Goal: Use online tool/utility: Utilize a website feature to perform a specific function

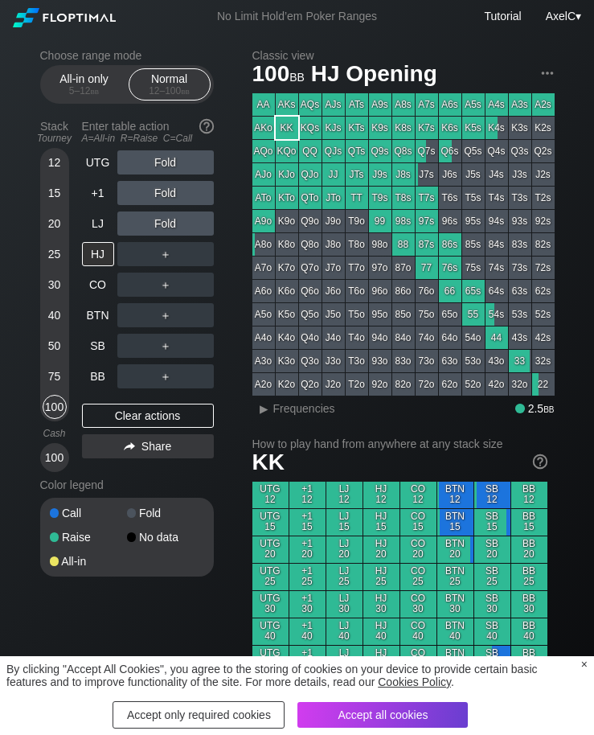
click at [406, 722] on div "Accept all cookies" at bounding box center [383, 715] width 171 height 26
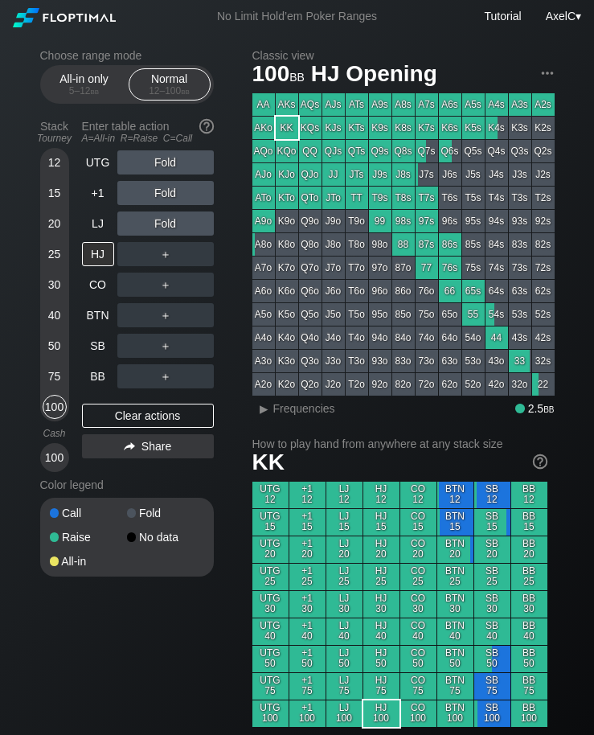
click at [46, 325] on div "40" at bounding box center [55, 315] width 24 height 24
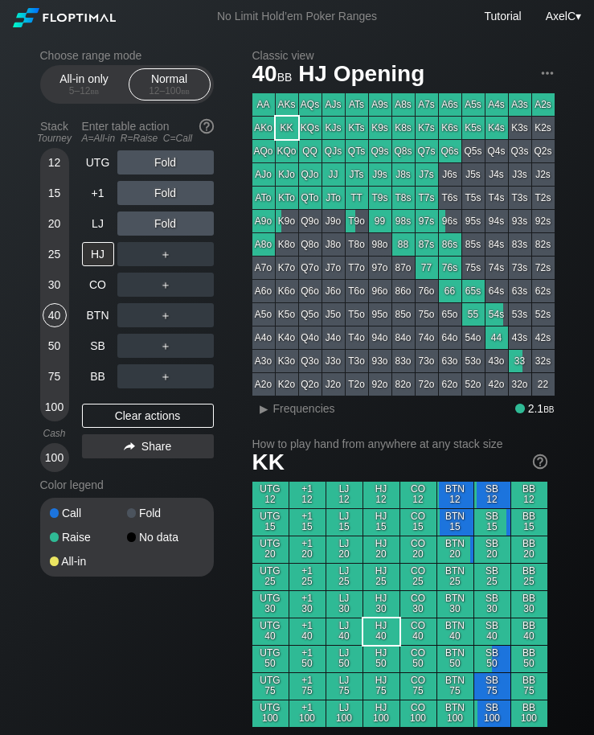
click at [46, 413] on div "100" at bounding box center [55, 407] width 24 height 24
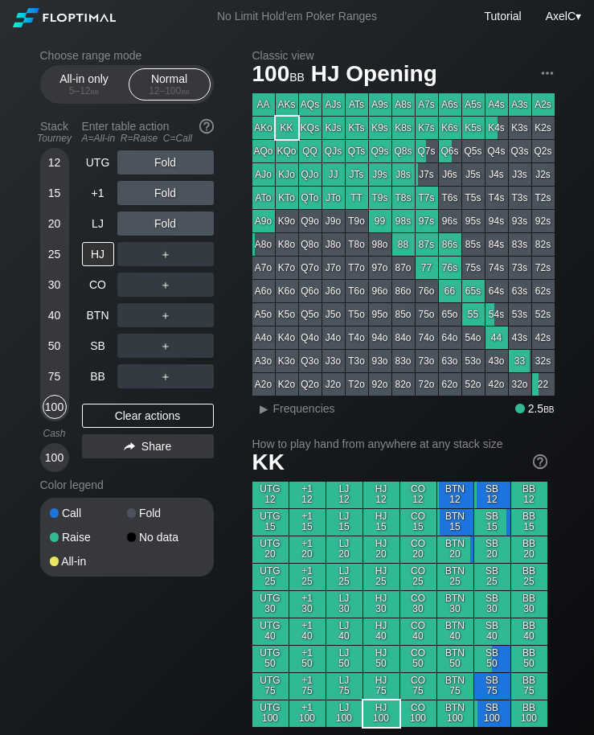
click at [51, 320] on div "40" at bounding box center [55, 315] width 24 height 24
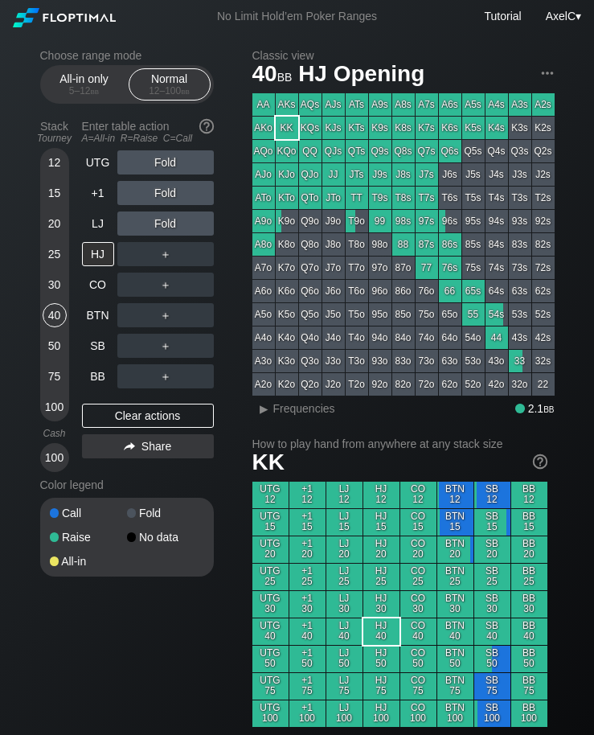
click at [84, 150] on div "Enter table action A=All-in R=Raise C=Call" at bounding box center [148, 131] width 132 height 37
click at [43, 229] on div "20" at bounding box center [55, 224] width 24 height 24
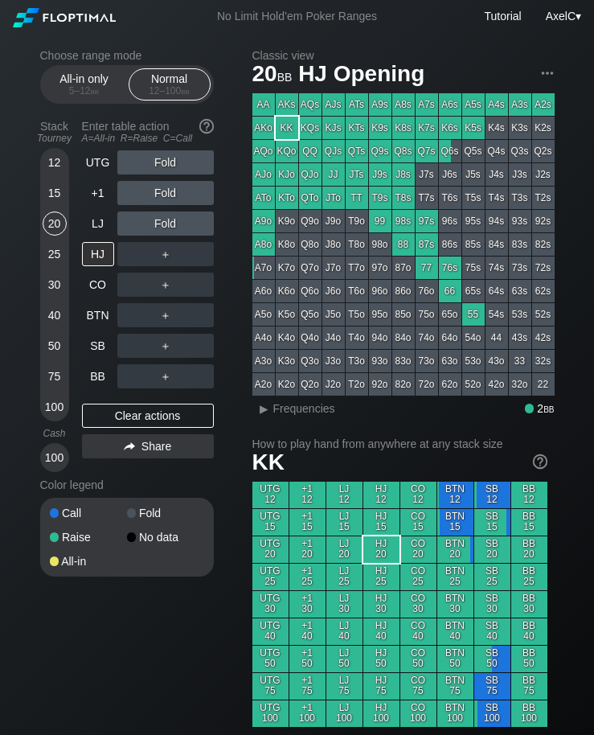
click at [98, 166] on div "UTG" at bounding box center [98, 162] width 32 height 24
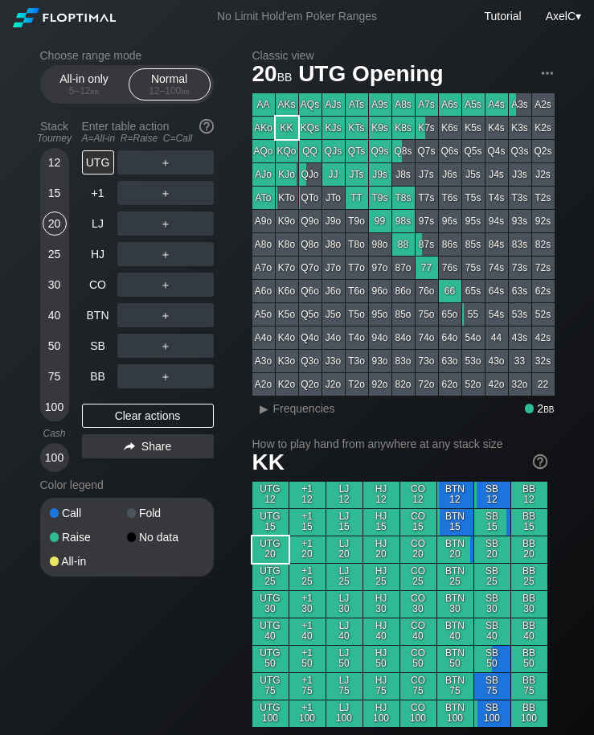
click at [78, 168] on div "Stack Tourney Enter table action A=All-in R=Raise C=Call [PHONE_NUMBER] [PHONE_…" at bounding box center [127, 292] width 174 height 359
click at [101, 194] on div "+1" at bounding box center [98, 193] width 32 height 24
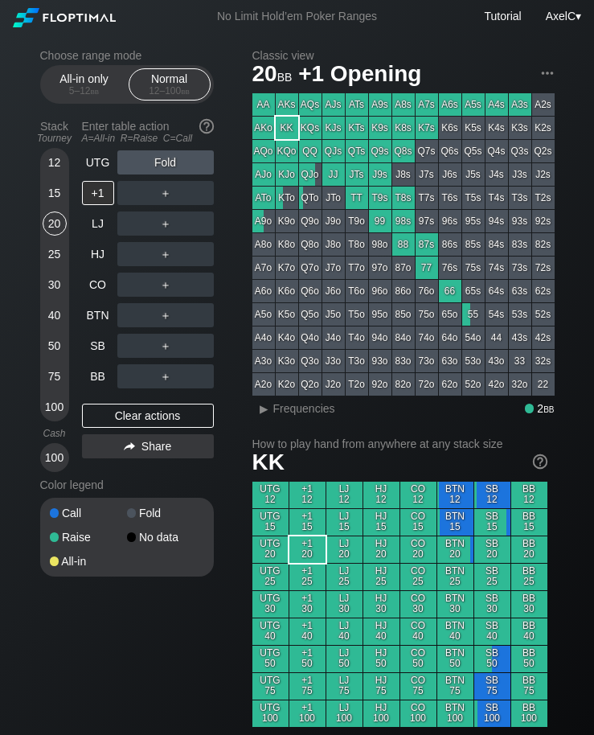
click at [92, 143] on div "A=All-in R=Raise C=Call" at bounding box center [148, 138] width 132 height 11
click at [94, 175] on div "UTG" at bounding box center [98, 162] width 32 height 24
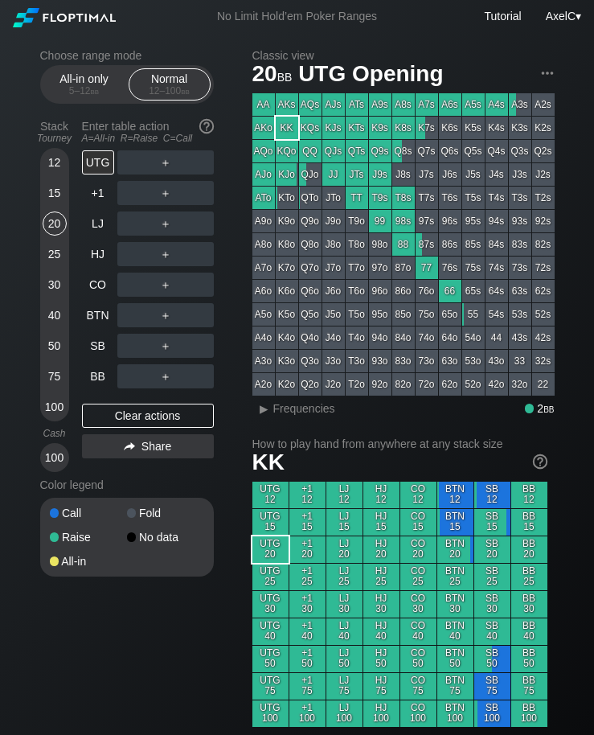
click at [60, 294] on div "30" at bounding box center [55, 285] width 24 height 24
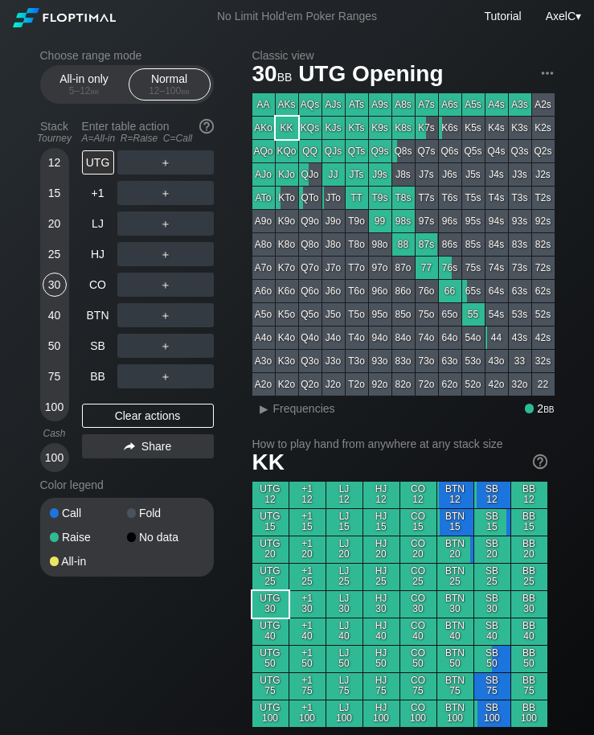
click at [54, 220] on div "20" at bounding box center [55, 224] width 24 height 24
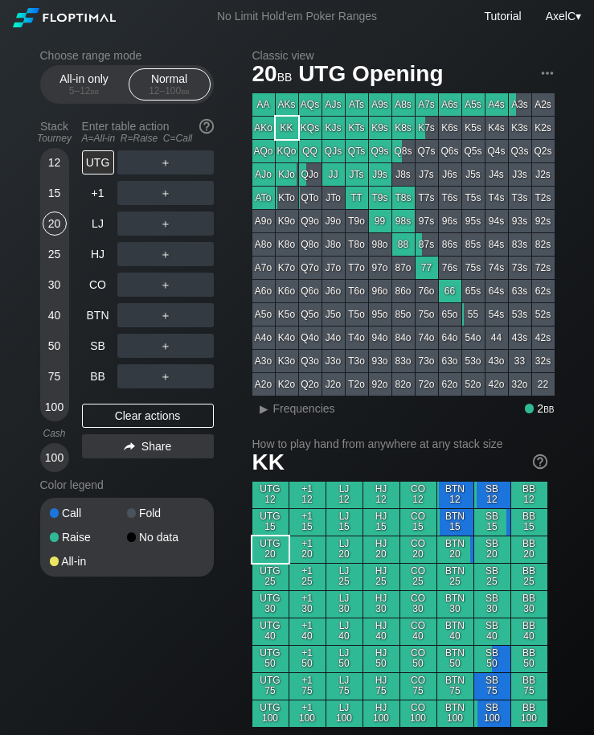
click at [86, 349] on div "SB" at bounding box center [98, 346] width 32 height 24
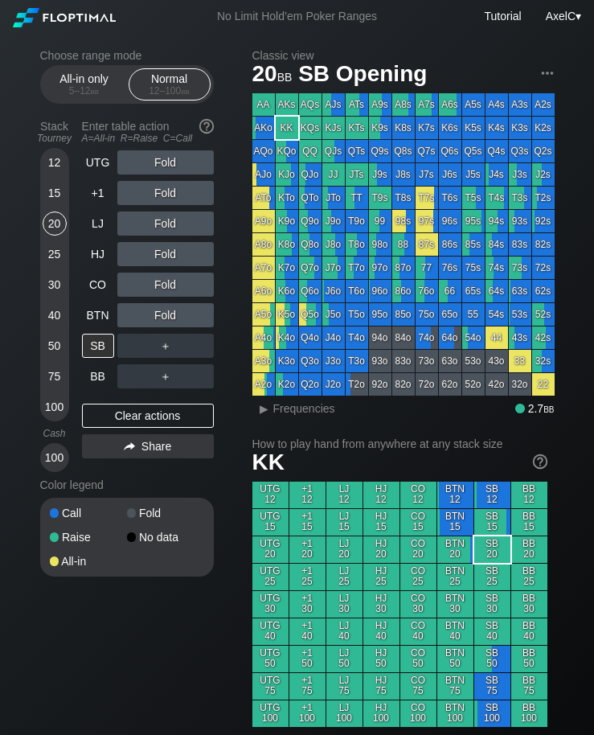
click at [101, 167] on div "UTG" at bounding box center [98, 162] width 32 height 24
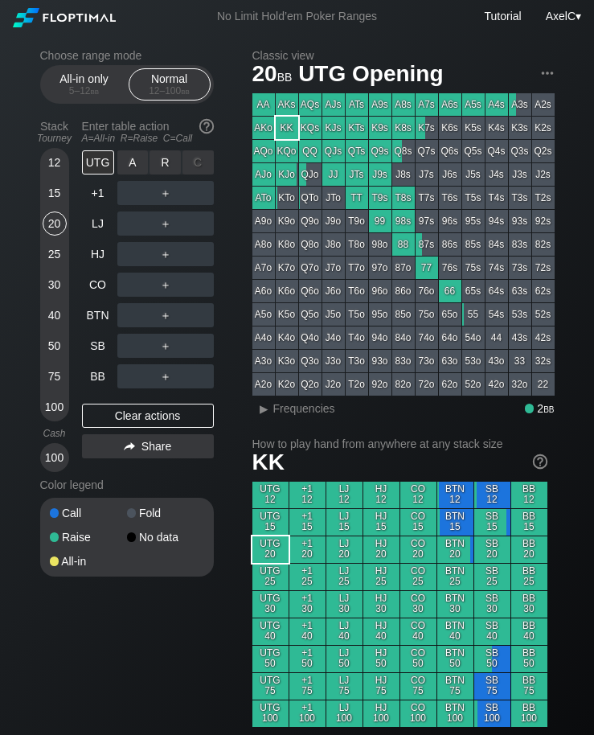
click at [174, 163] on div "R ✕" at bounding box center [165, 162] width 31 height 24
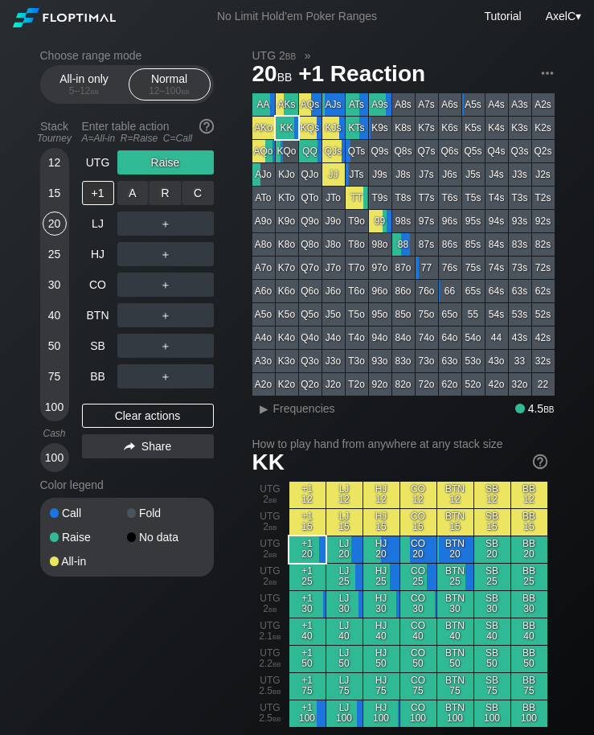
click at [165, 197] on div "R ✕" at bounding box center [165, 193] width 31 height 24
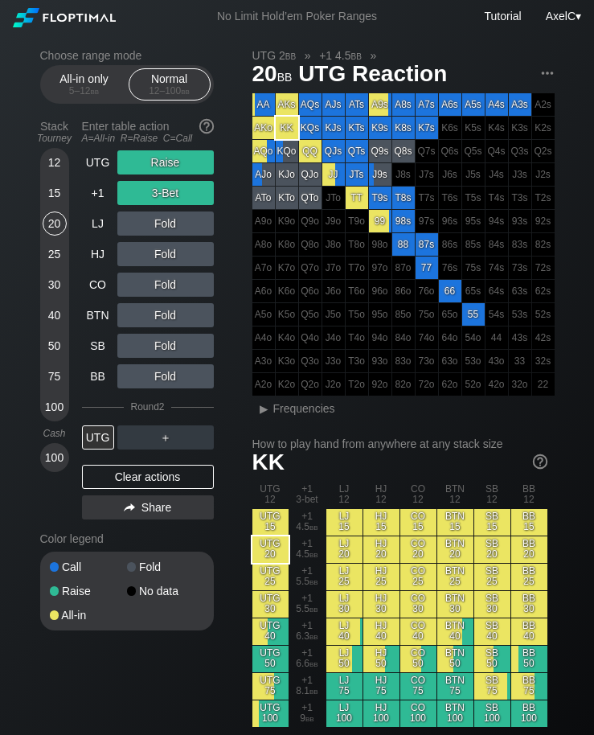
click at [101, 388] on div "BB" at bounding box center [98, 376] width 32 height 24
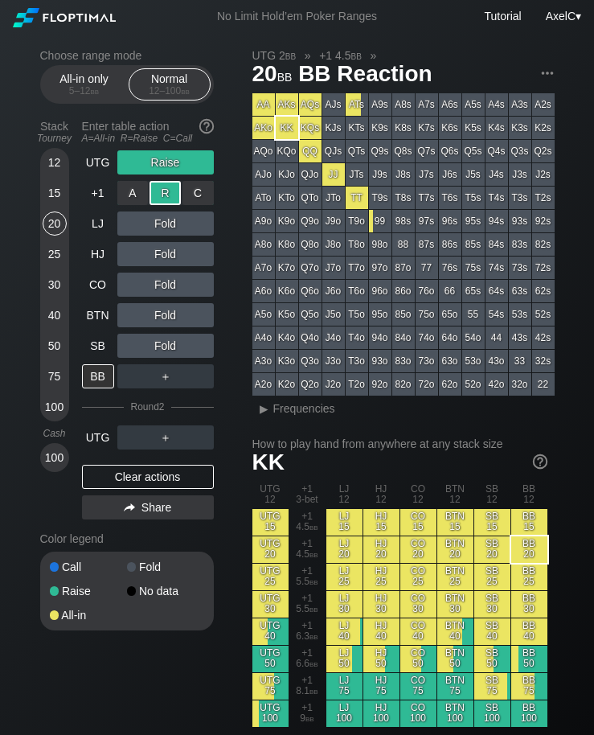
click at [159, 202] on div "R ✕" at bounding box center [165, 193] width 31 height 24
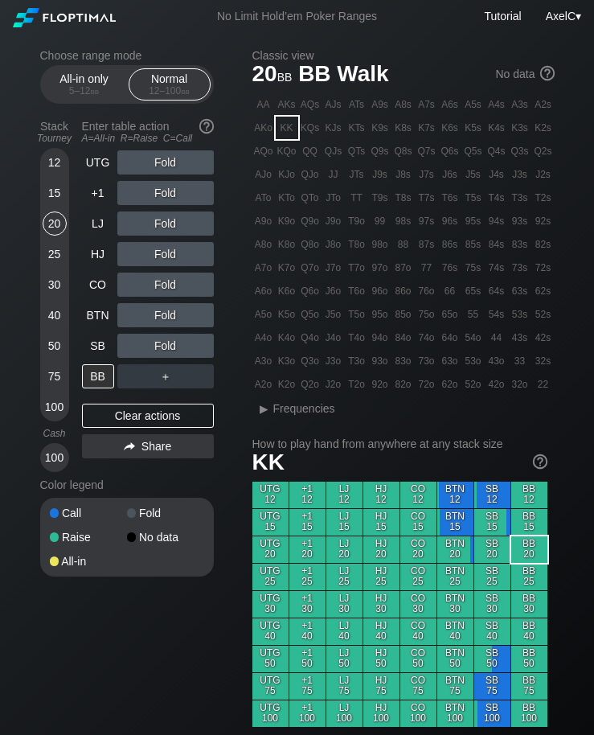
click at [112, 348] on div "SB" at bounding box center [98, 346] width 32 height 24
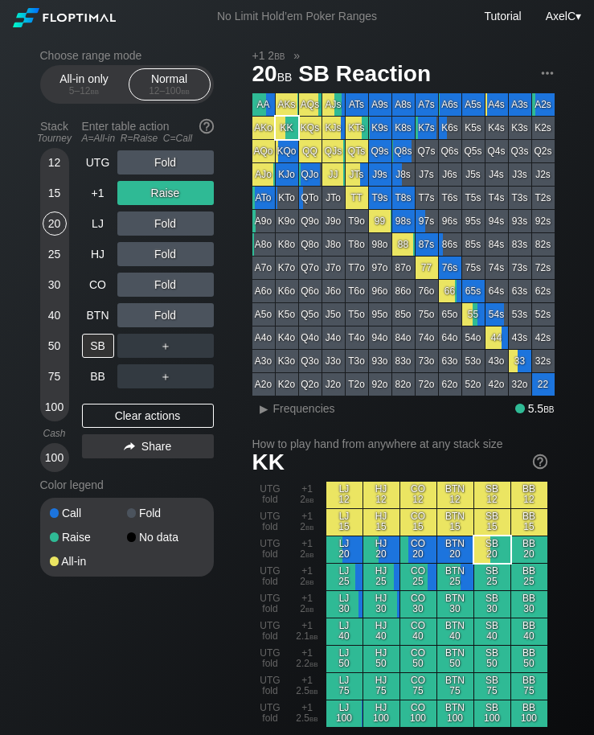
click at [154, 415] on div "Clear actions" at bounding box center [148, 416] width 132 height 24
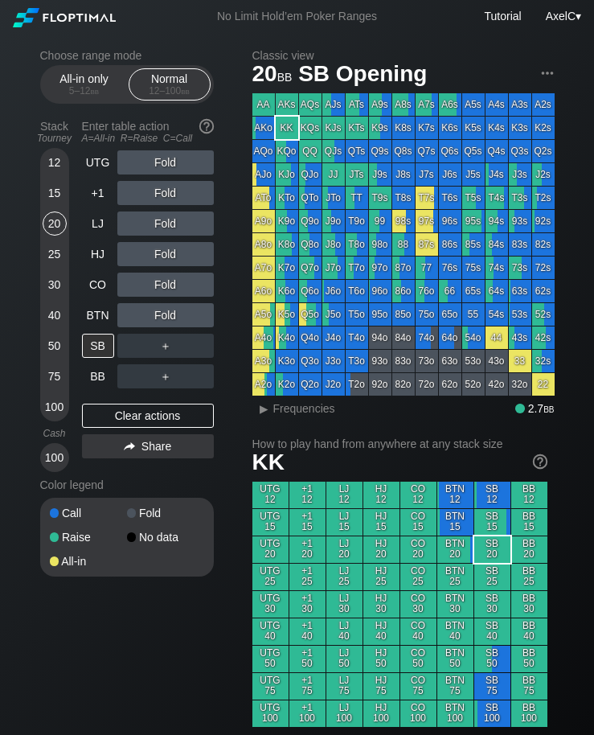
click at [102, 264] on div "HJ" at bounding box center [98, 254] width 32 height 24
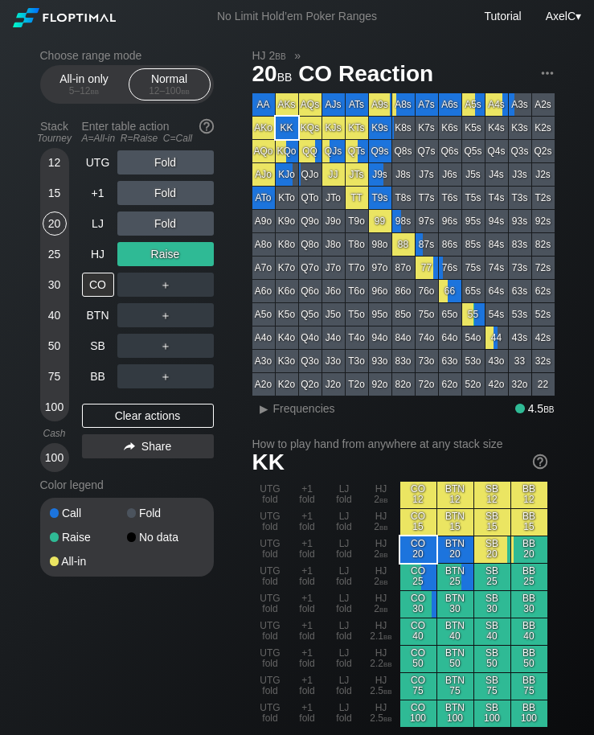
click at [99, 343] on div "SB" at bounding box center [98, 346] width 32 height 24
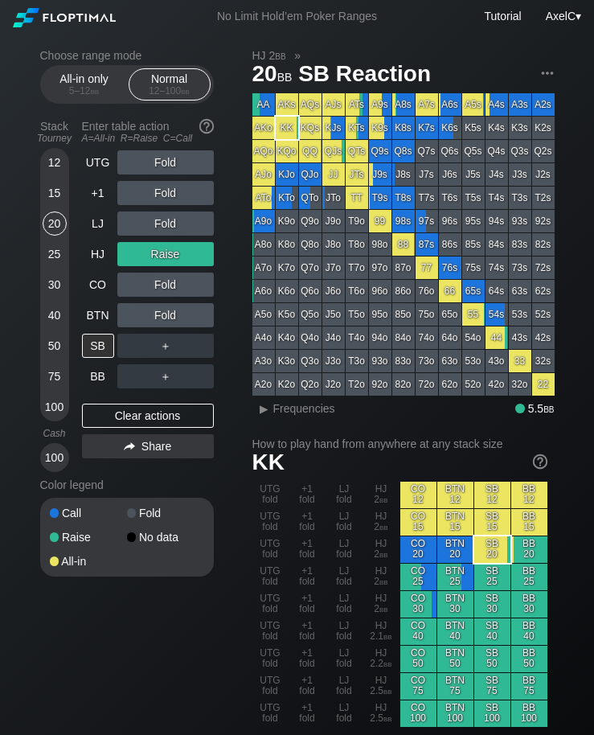
click at [88, 311] on div "BTN" at bounding box center [98, 315] width 32 height 24
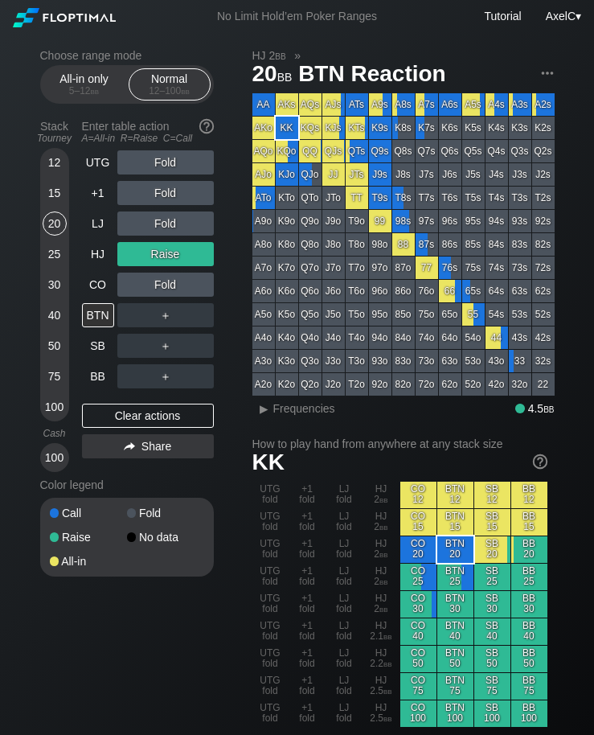
click at [147, 412] on div "Clear actions" at bounding box center [148, 416] width 132 height 24
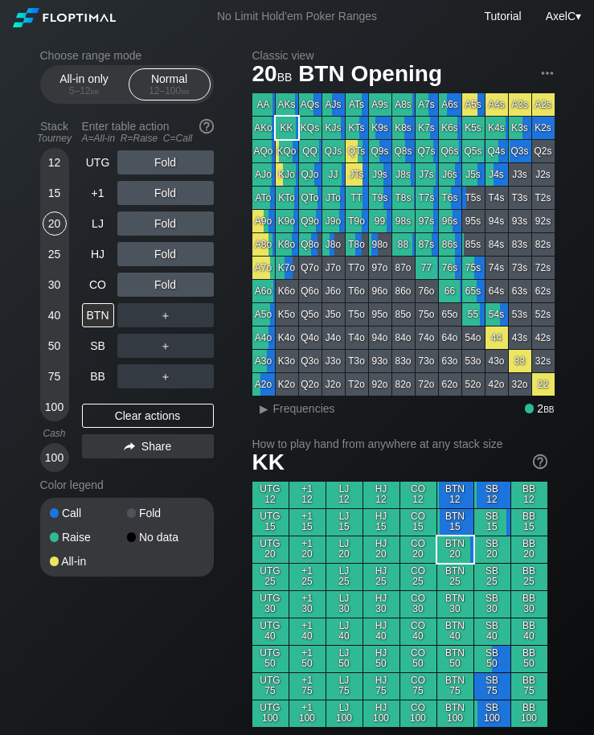
click at [91, 288] on div "CO" at bounding box center [98, 285] width 32 height 24
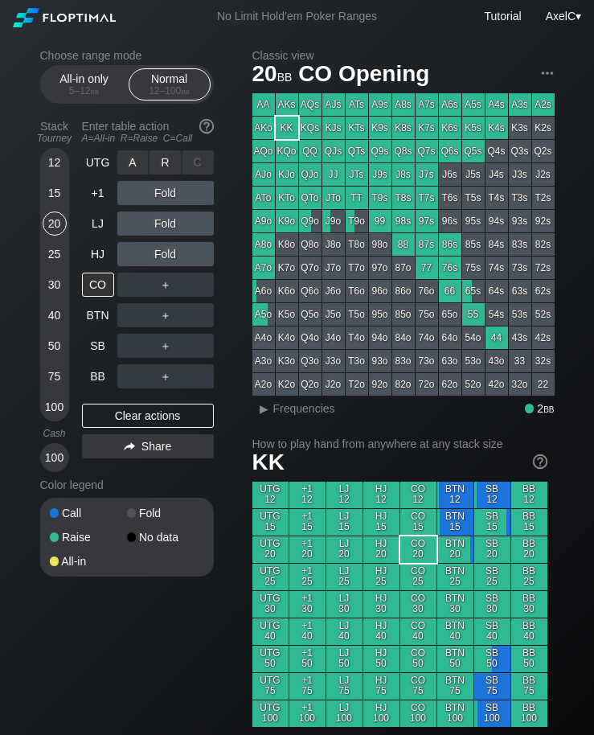
click at [167, 166] on div "R ✕" at bounding box center [165, 162] width 31 height 24
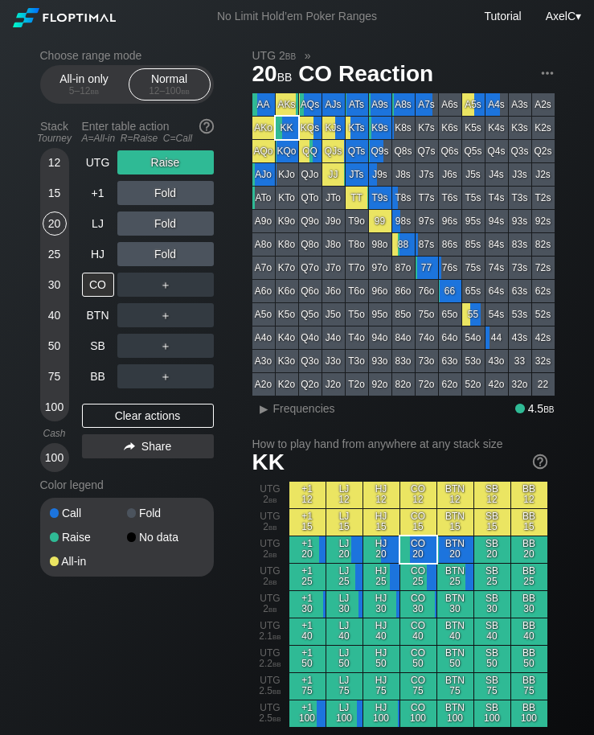
click at [188, 414] on div "Clear actions" at bounding box center [148, 416] width 132 height 24
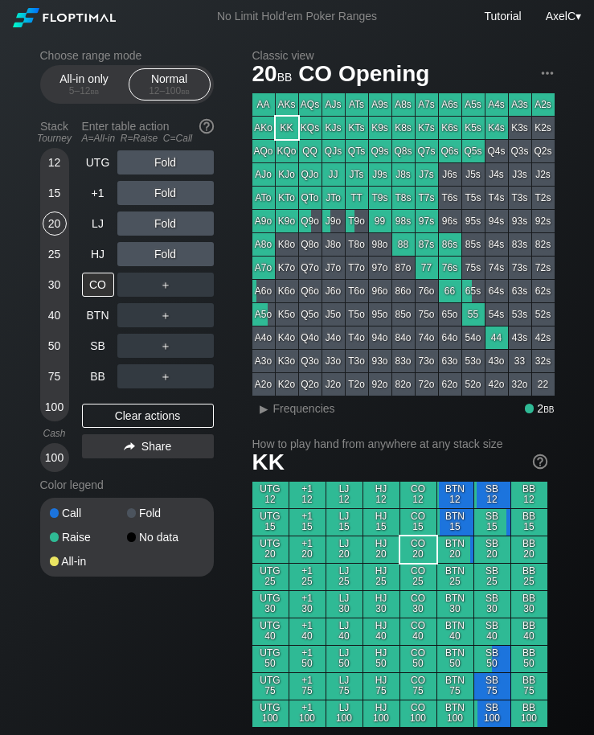
click at [103, 339] on div "SB" at bounding box center [99, 346] width 35 height 31
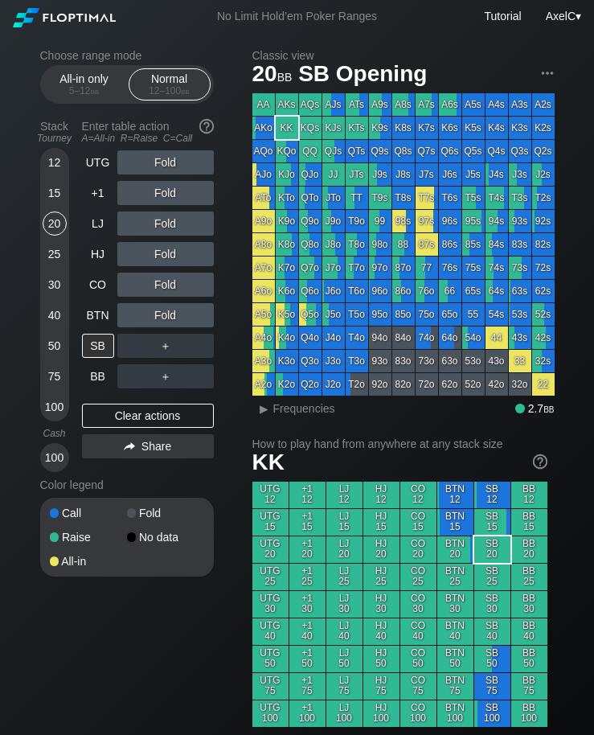
click at [51, 194] on div "15" at bounding box center [55, 193] width 24 height 24
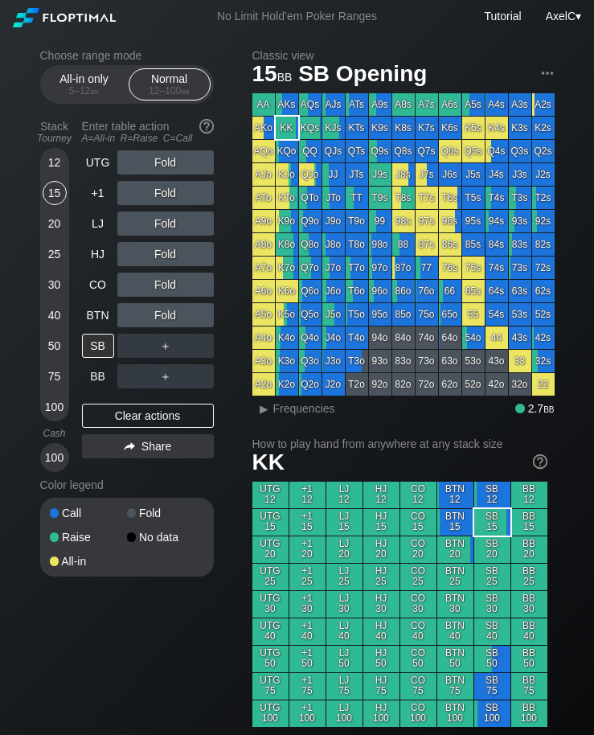
click at [82, 323] on div "BTN" at bounding box center [98, 315] width 32 height 24
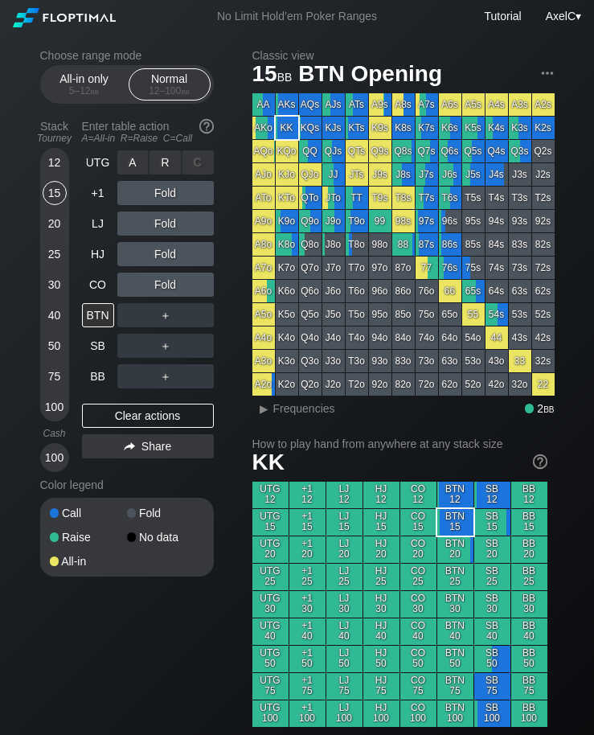
click at [167, 157] on div "R ✕" at bounding box center [165, 162] width 31 height 24
click at [159, 150] on div "Enter table action A=All-in R=Raise C=Call" at bounding box center [148, 131] width 132 height 37
click at [171, 170] on div "R ✕" at bounding box center [165, 162] width 31 height 24
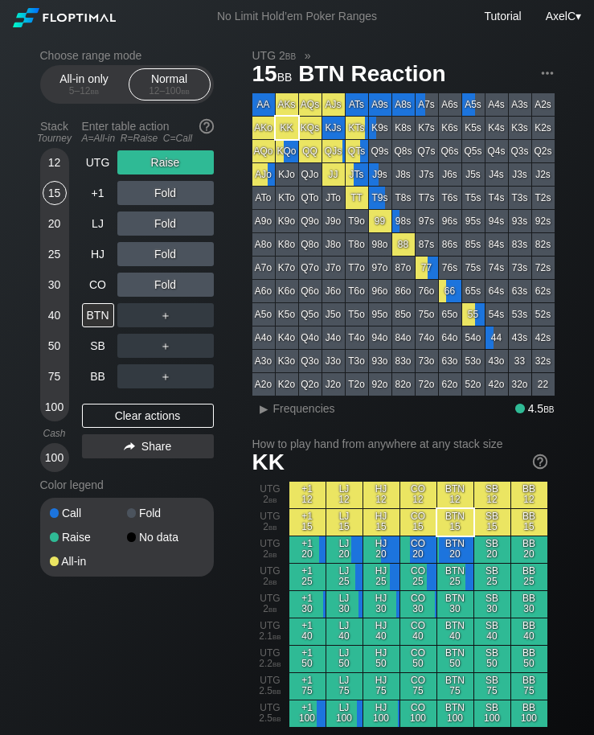
click at [45, 273] on div "25" at bounding box center [55, 257] width 24 height 31
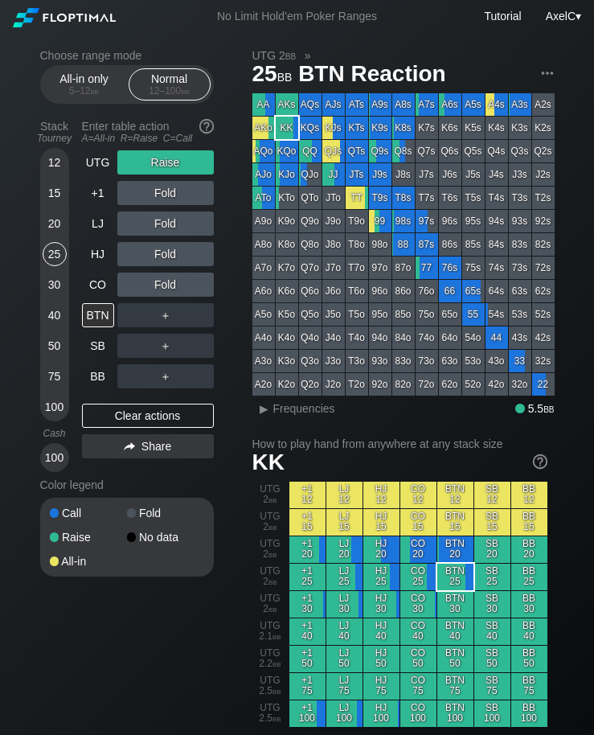
click at [53, 297] on div "30" at bounding box center [55, 285] width 24 height 24
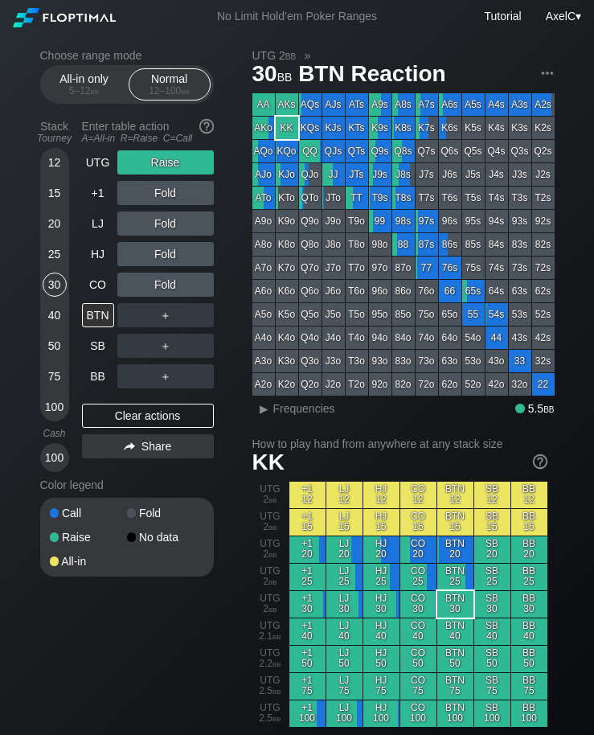
click at [97, 216] on div "LJ" at bounding box center [99, 223] width 35 height 31
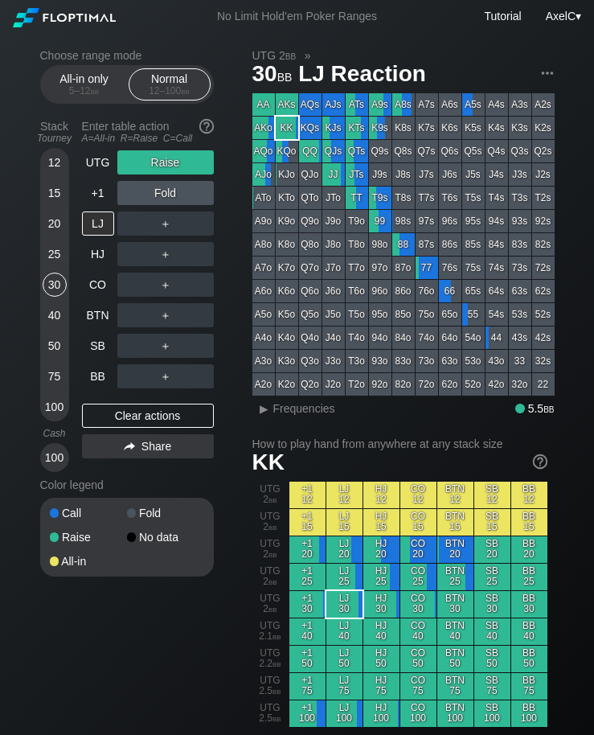
click at [134, 409] on div "Clear actions" at bounding box center [148, 416] width 132 height 24
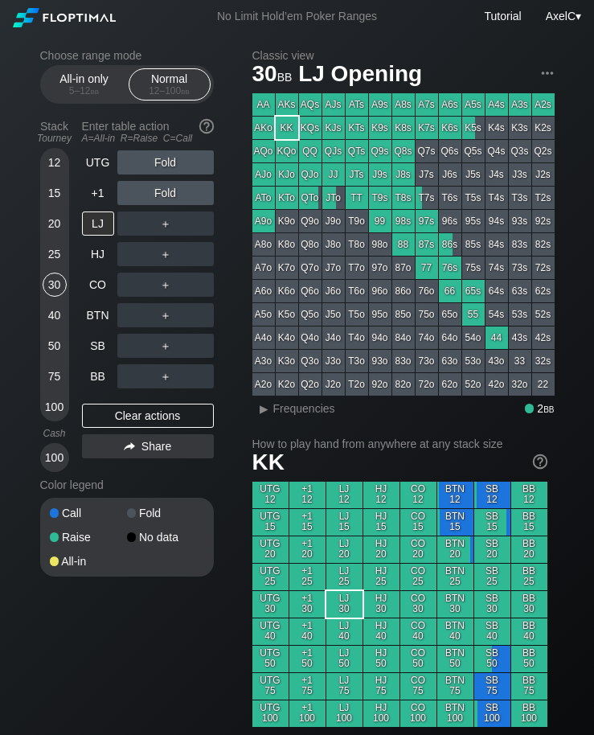
click at [91, 204] on div "+1" at bounding box center [98, 193] width 32 height 24
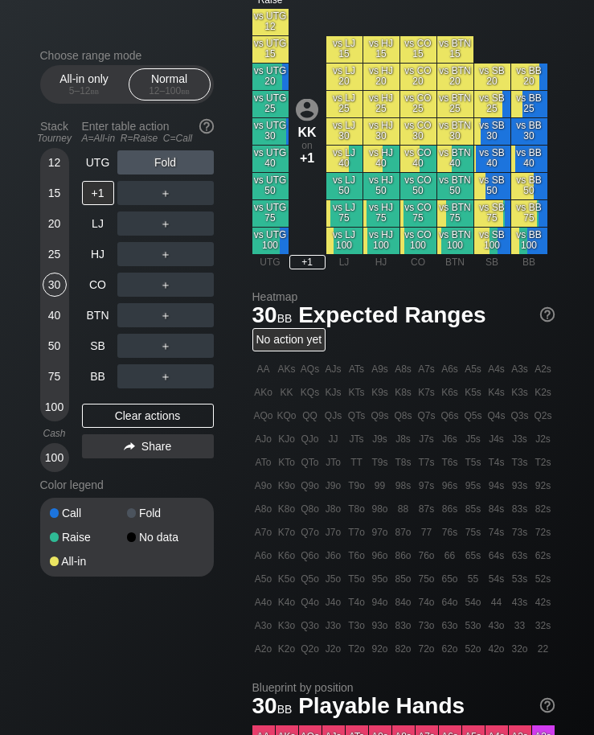
scroll to position [784, 0]
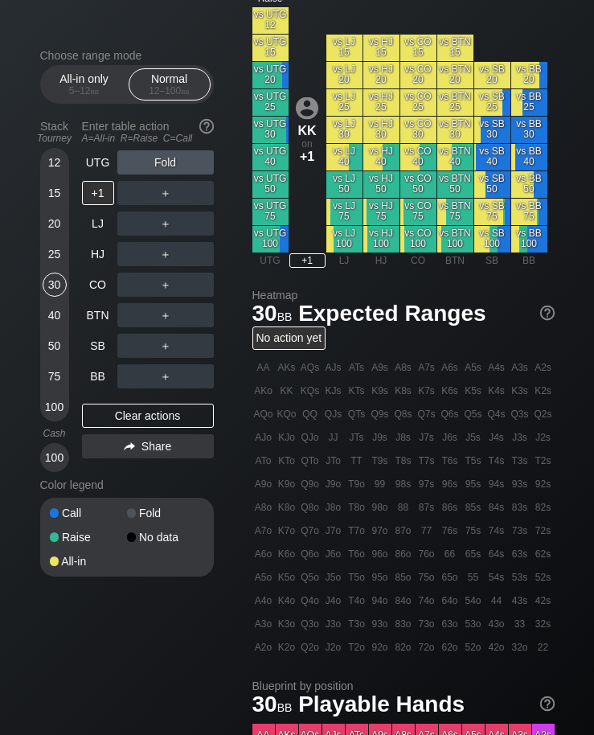
click at [78, 386] on div "Stack Tourney Enter table action A=All-in R=Raise C=Call [PHONE_NUMBER] [PHONE_…" at bounding box center [127, 292] width 174 height 359
click at [92, 379] on div "BB" at bounding box center [98, 376] width 32 height 24
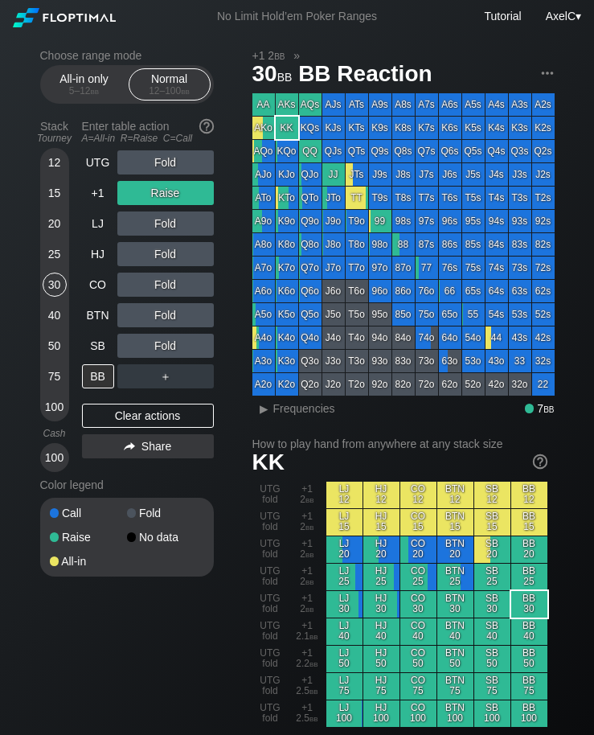
click at [88, 249] on div "HJ" at bounding box center [98, 254] width 32 height 24
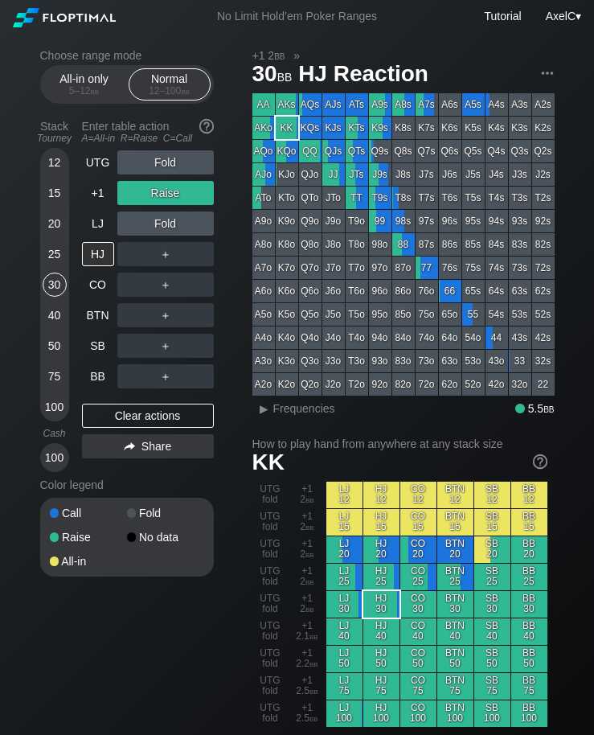
click at [48, 220] on div "20" at bounding box center [55, 224] width 24 height 24
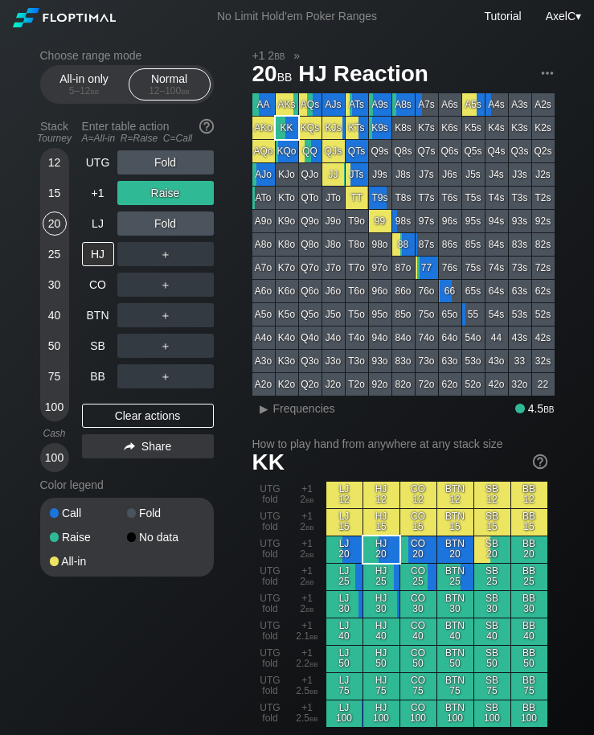
click at [57, 293] on div "30" at bounding box center [55, 285] width 24 height 24
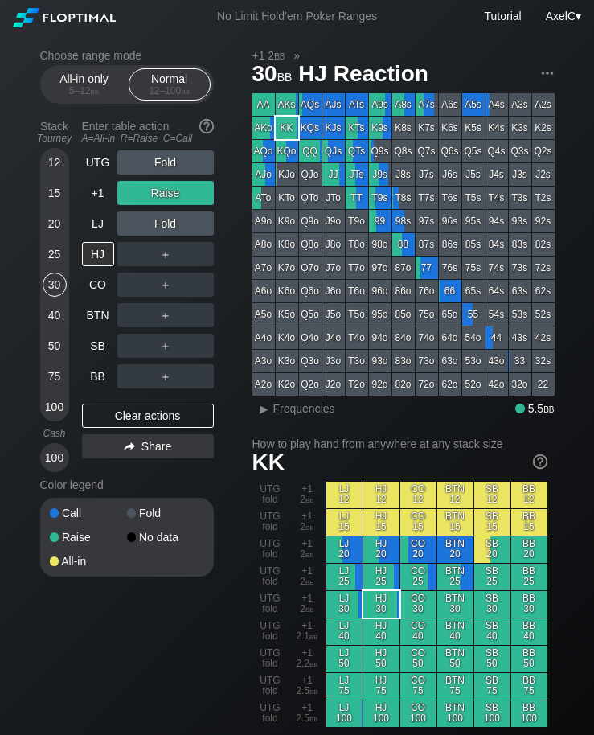
click at [93, 327] on div "BTN" at bounding box center [98, 315] width 32 height 24
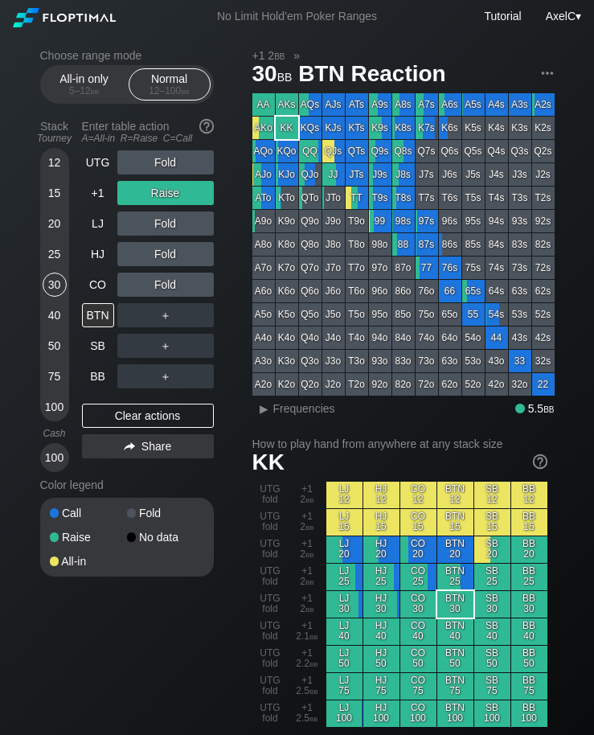
click at [140, 410] on div "Clear actions" at bounding box center [148, 416] width 132 height 24
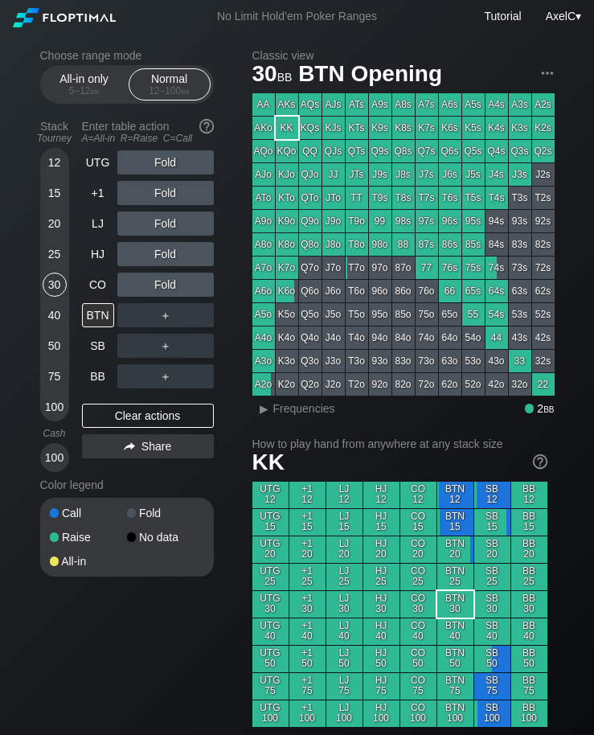
click at [83, 70] on div "All-in only 5 – 12 bb" at bounding box center [84, 84] width 82 height 32
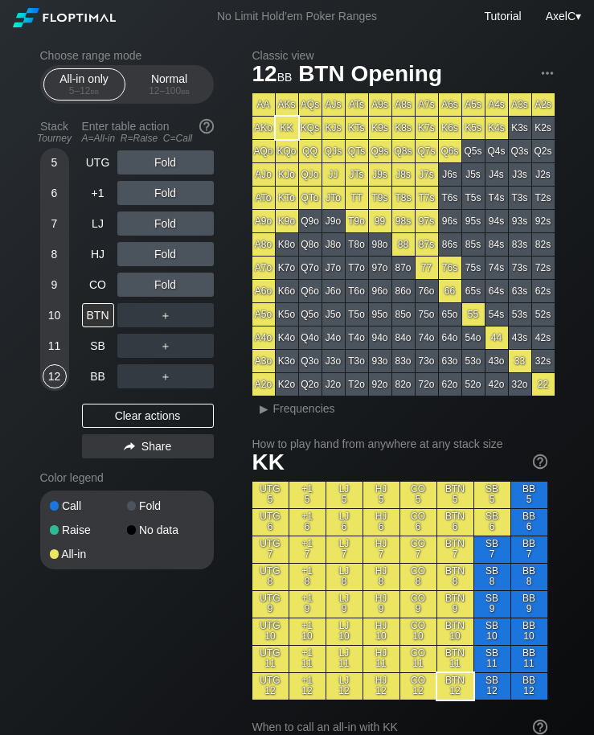
click at [44, 349] on div "11" at bounding box center [55, 346] width 24 height 24
click at [165, 89] on div "12 – 100 bb" at bounding box center [170, 90] width 68 height 11
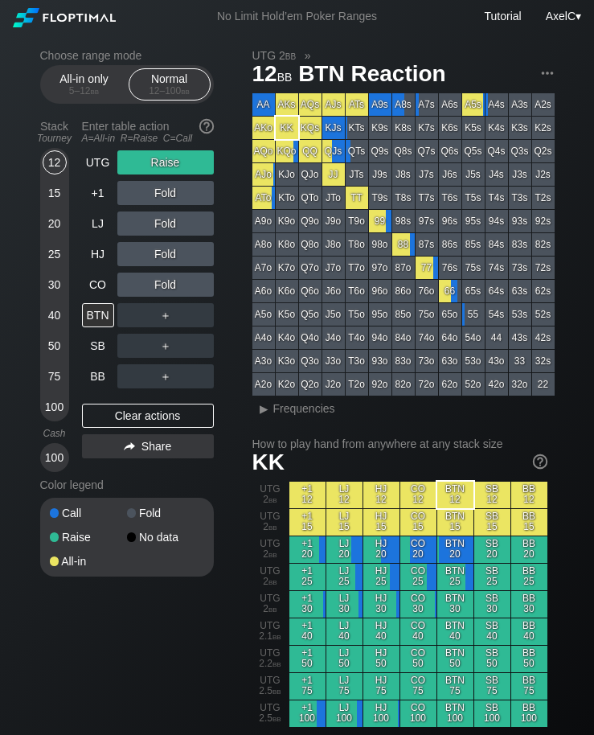
click at [47, 297] on div "30" at bounding box center [55, 285] width 24 height 24
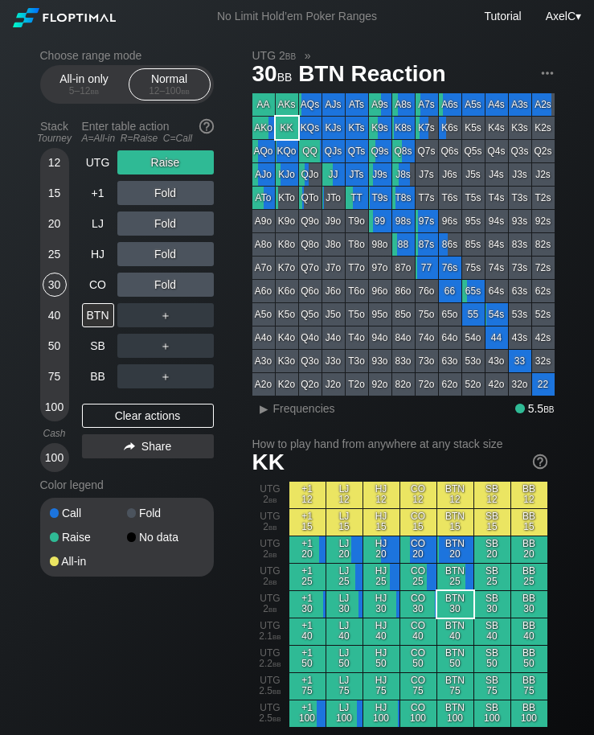
click at [92, 295] on div "CO" at bounding box center [98, 285] width 32 height 24
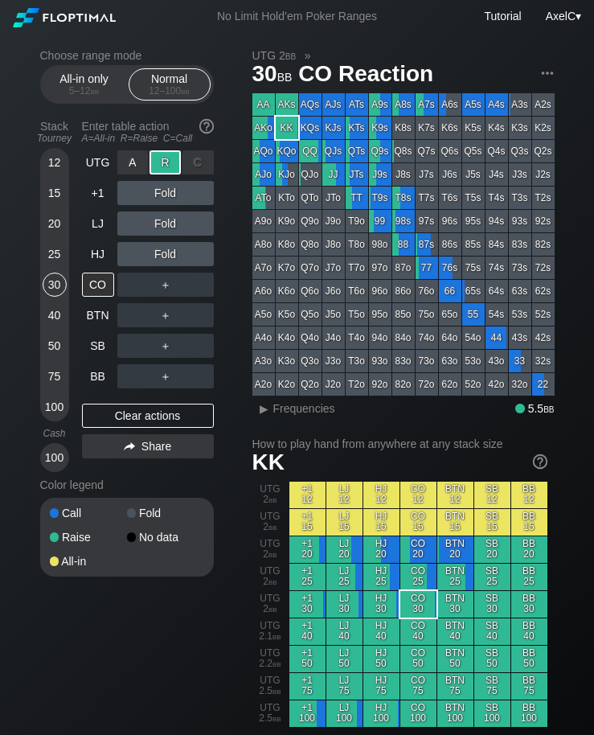
click at [166, 173] on div "R ✕" at bounding box center [165, 162] width 31 height 24
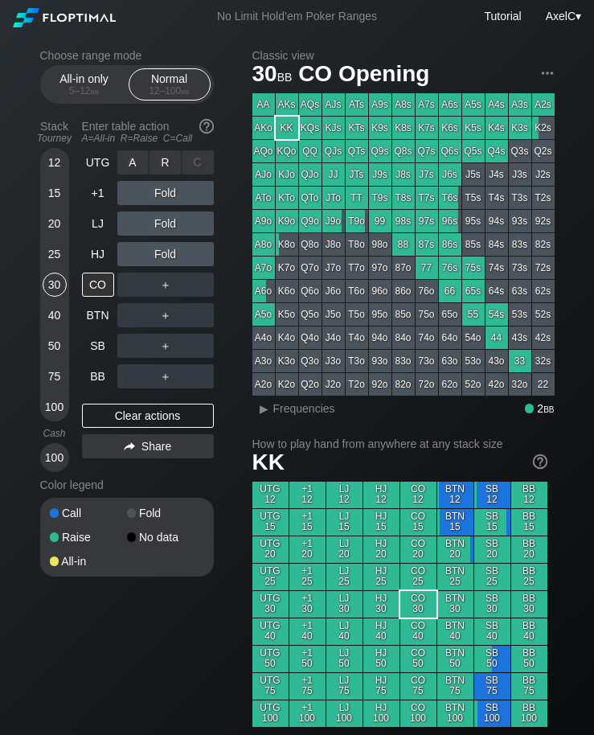
click at [169, 160] on div "R ✕" at bounding box center [165, 162] width 31 height 24
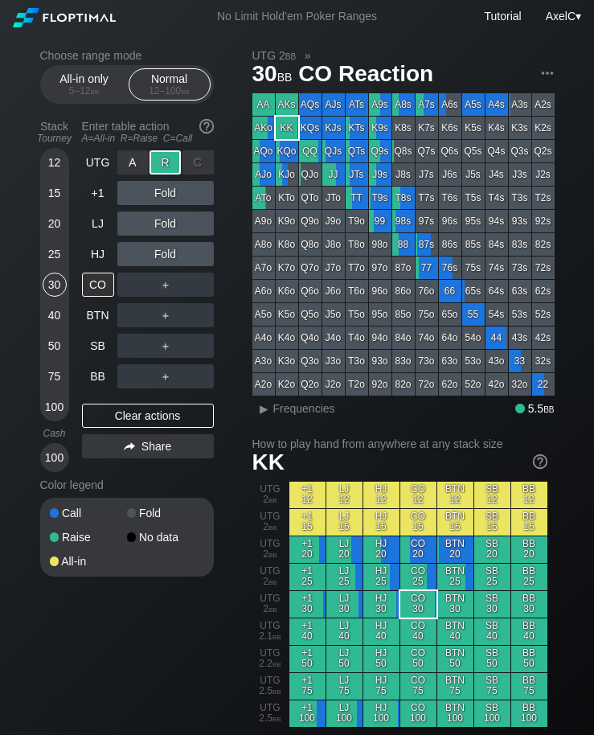
click at [163, 170] on div "R ✕" at bounding box center [165, 162] width 31 height 24
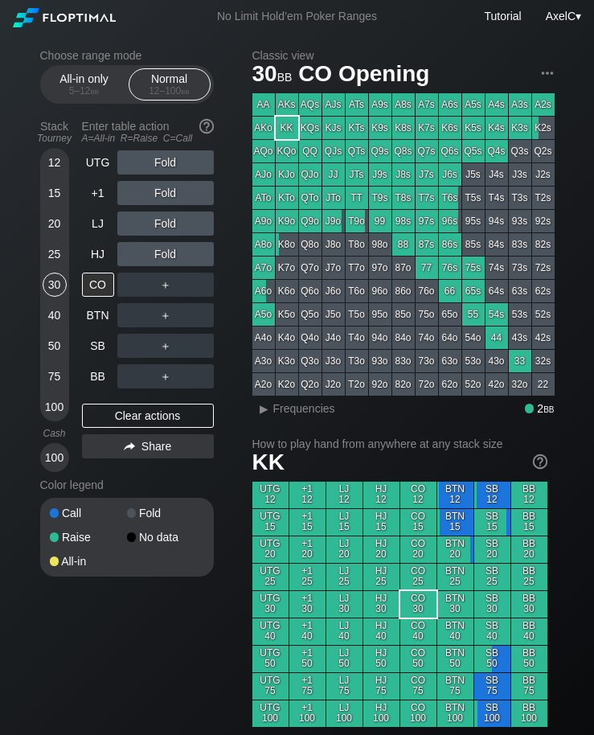
click at [97, 256] on div "HJ" at bounding box center [98, 254] width 32 height 24
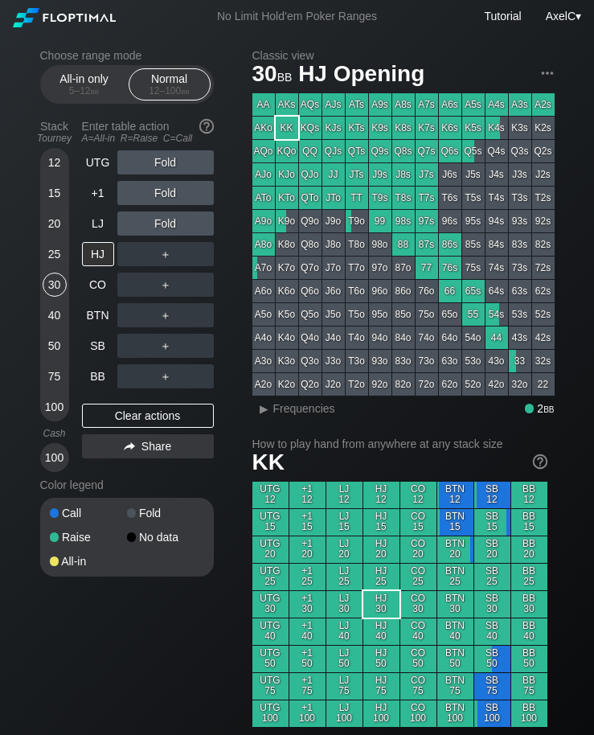
click at [80, 76] on div "All-in only 5 – 12 bb" at bounding box center [84, 84] width 74 height 31
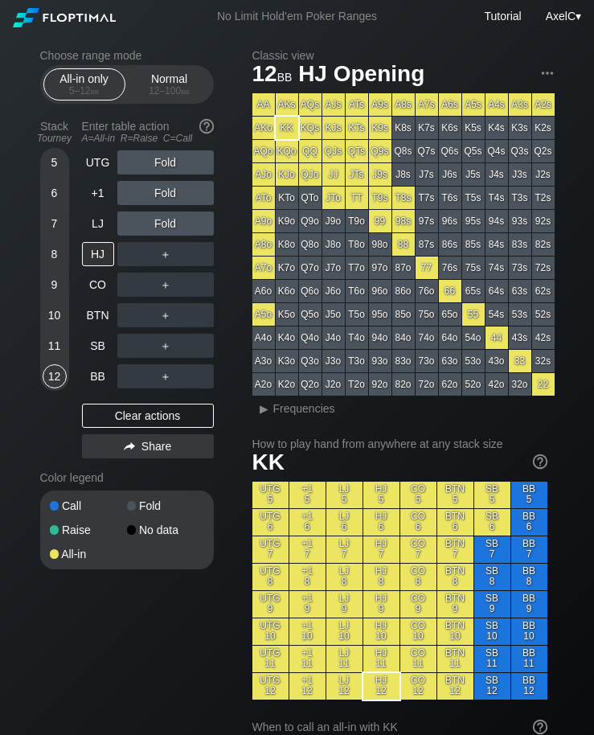
click at [84, 86] on div "All-in only 5 – 12 bb" at bounding box center [84, 84] width 74 height 31
click at [47, 321] on div "10" at bounding box center [55, 315] width 24 height 24
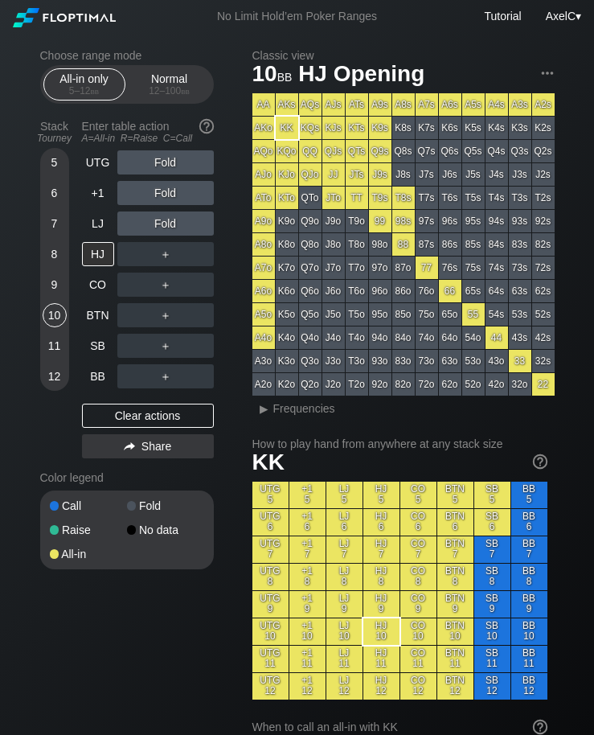
click at [169, 83] on div "Normal 12 – 100 bb" at bounding box center [170, 84] width 74 height 31
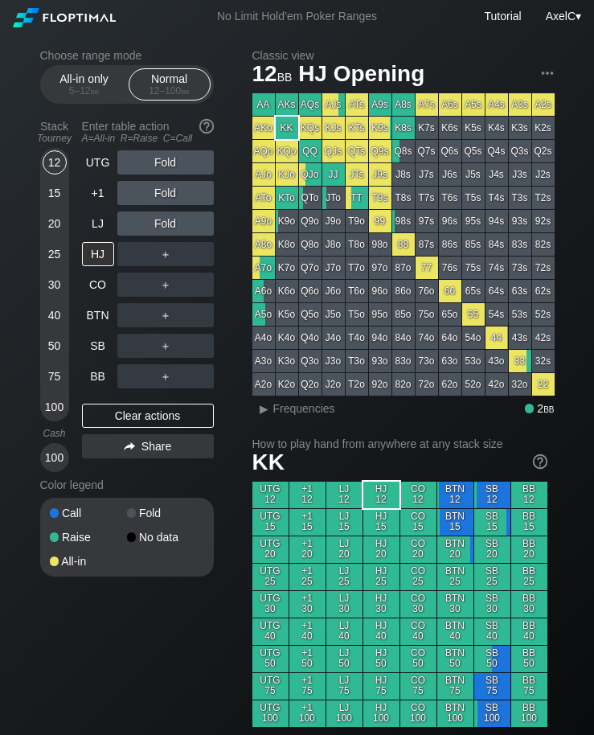
click at [46, 240] on div "20" at bounding box center [55, 227] width 24 height 31
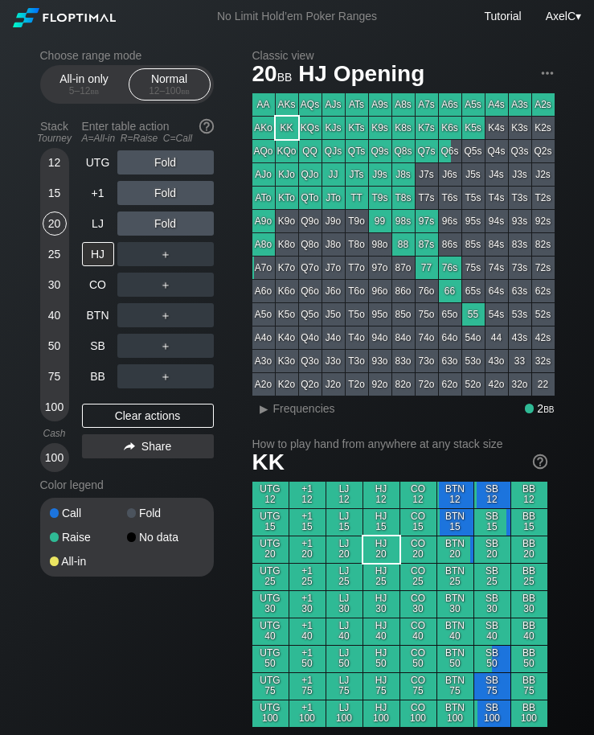
click at [92, 381] on div "BB" at bounding box center [98, 376] width 32 height 24
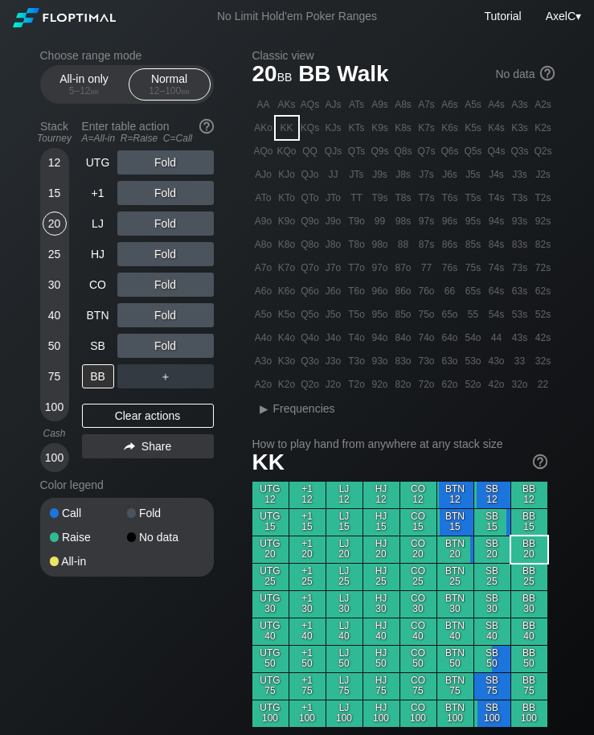
click at [91, 322] on div "BTN" at bounding box center [98, 315] width 32 height 24
